Goal: Task Accomplishment & Management: Manage account settings

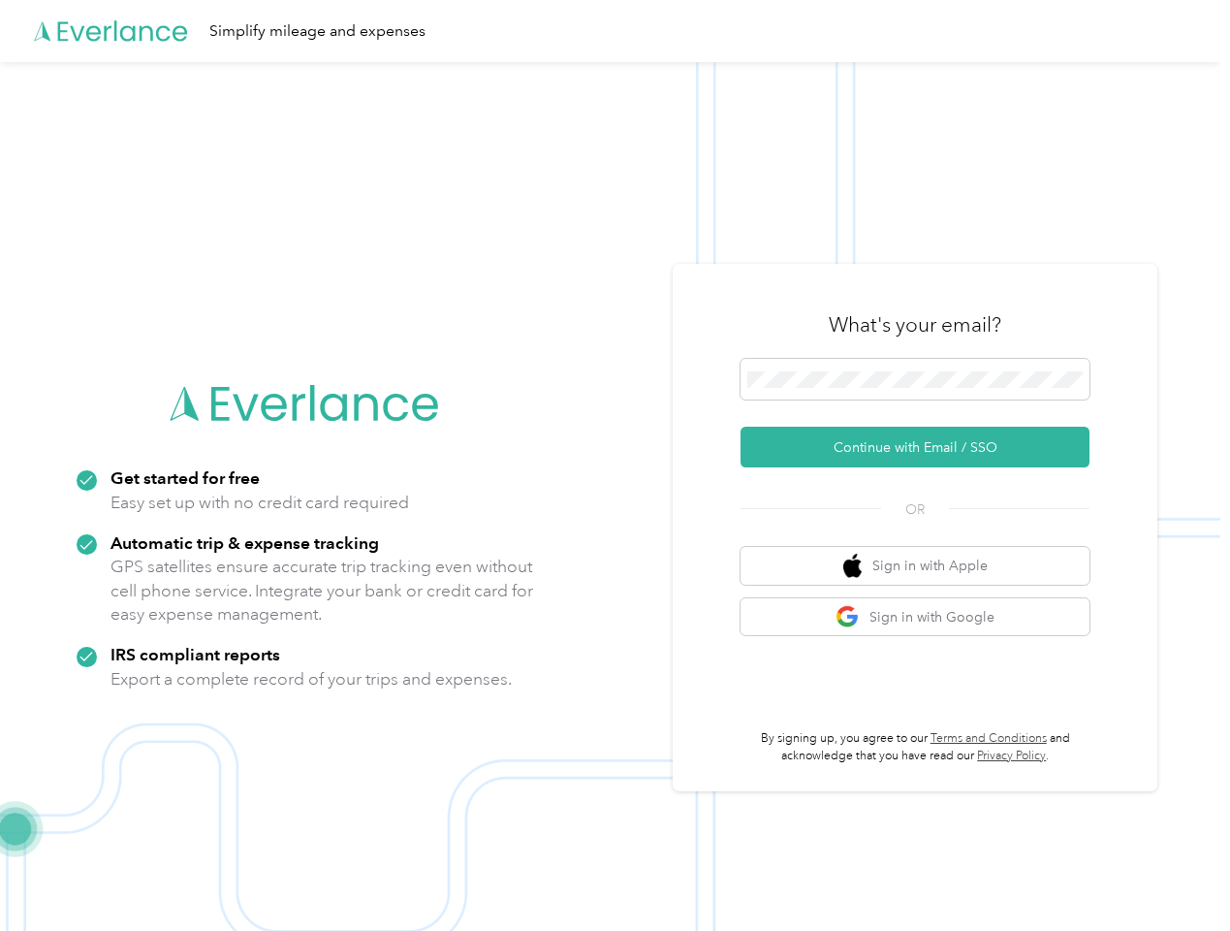
click at [615, 465] on img at bounding box center [610, 527] width 1221 height 931
click at [615, 31] on div "Simplify mileage and expenses" at bounding box center [610, 31] width 1221 height 62
click at [923, 447] on button "Continue with Email / SSO" at bounding box center [915, 447] width 349 height 41
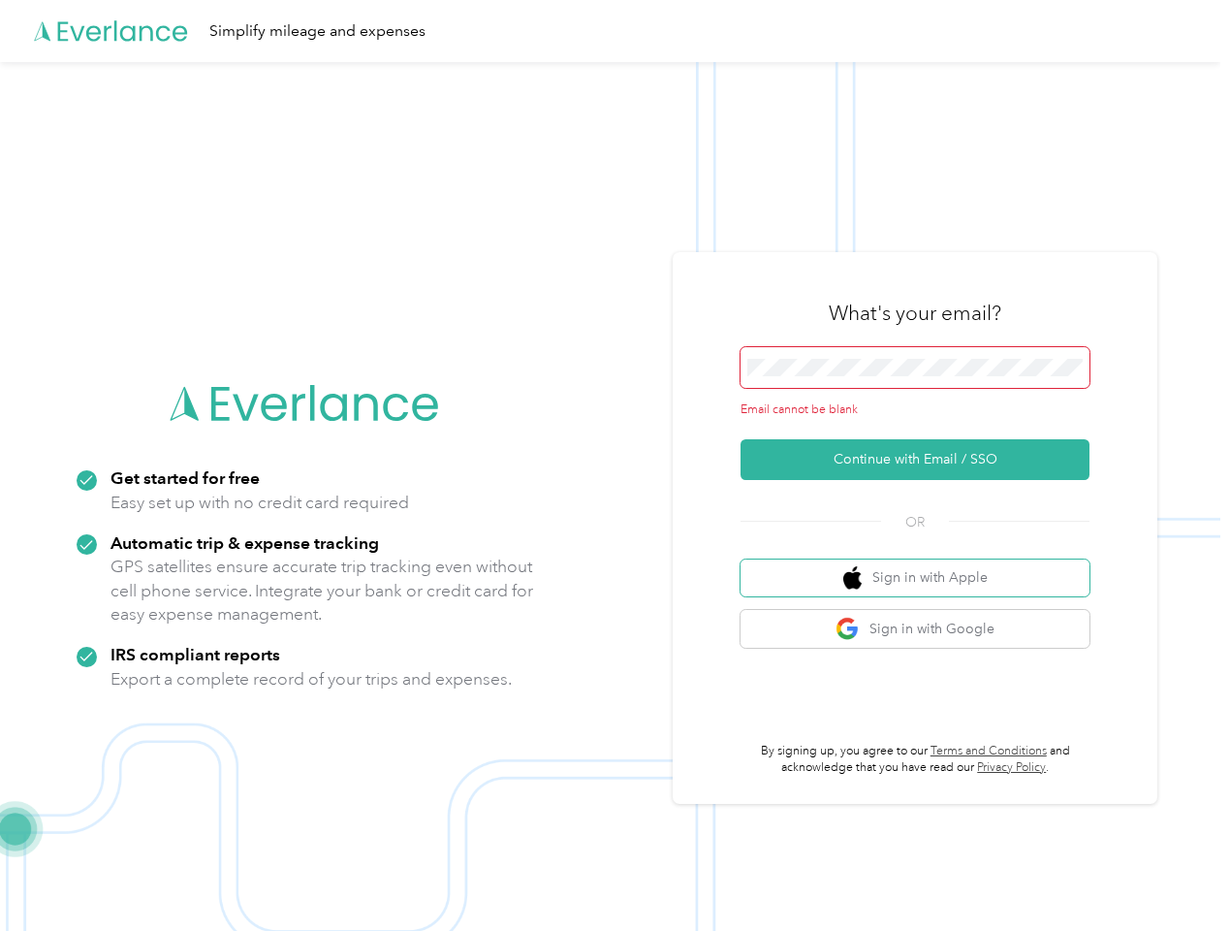
click at [923, 565] on button "Sign in with Apple" at bounding box center [915, 578] width 349 height 38
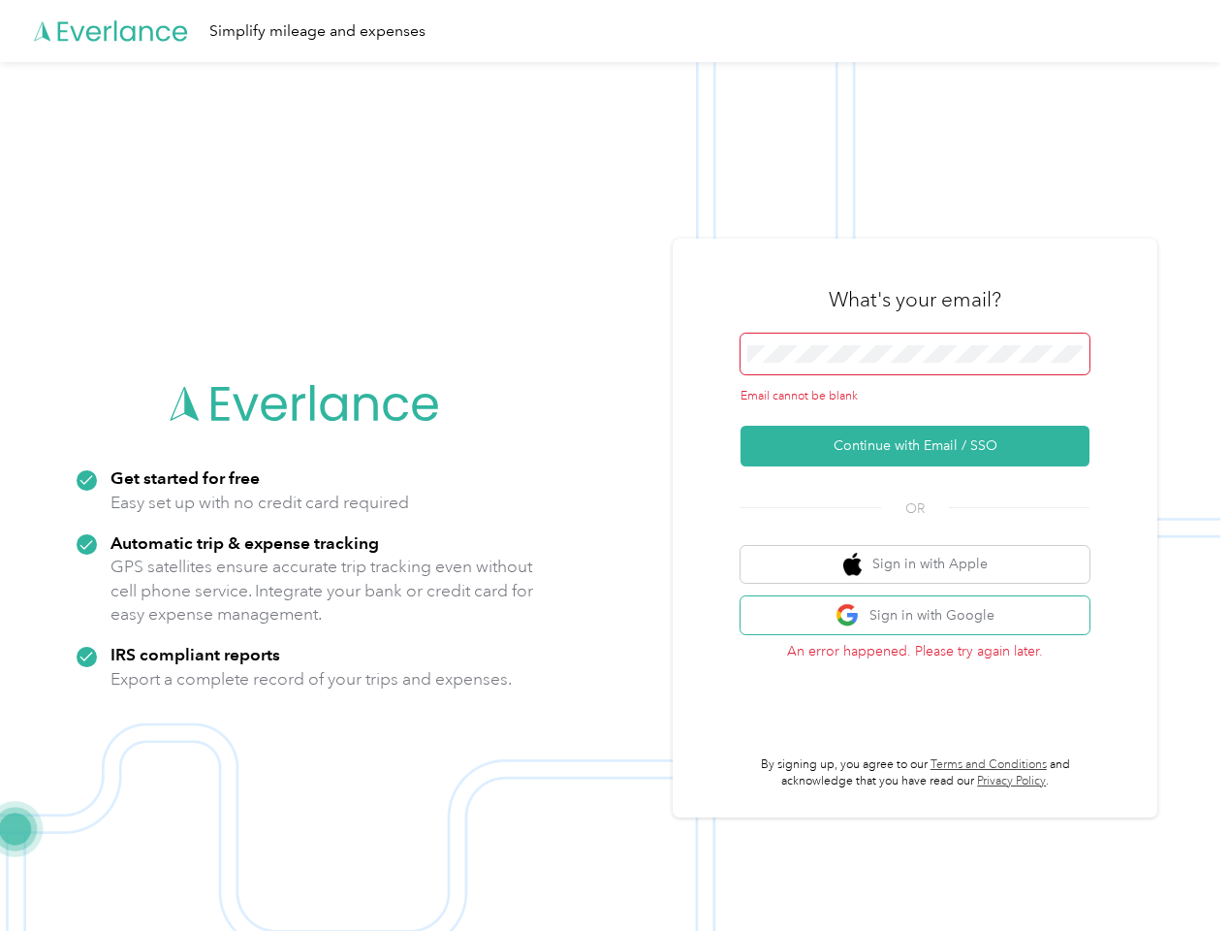
click at [923, 617] on button "Sign in with Google" at bounding box center [915, 615] width 349 height 38
